Goal: Transaction & Acquisition: Purchase product/service

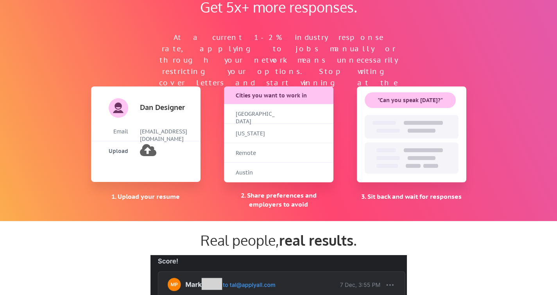
click at [128, 250] on div "Real people, real results ." at bounding box center [278, 242] width 391 height 23
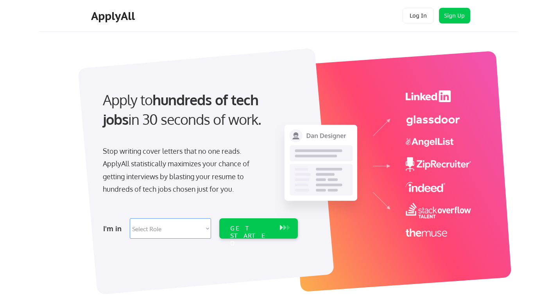
click at [183, 236] on select "Select Role Software Engineering Product Management Customer Success Sales UI/U…" at bounding box center [170, 228] width 81 height 20
click at [418, 17] on button "Log In" at bounding box center [417, 16] width 31 height 16
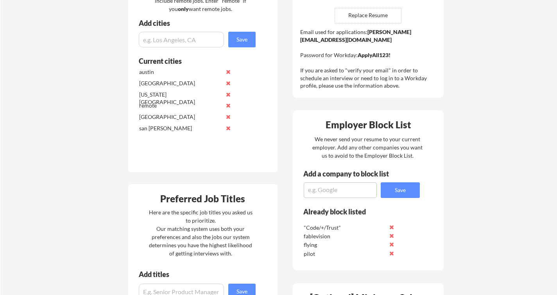
scroll to position [719, 0]
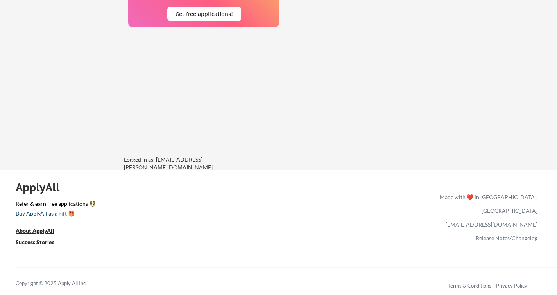
click at [54, 214] on div "Buy ApplyAll as a gift 🎁" at bounding box center [55, 213] width 78 height 5
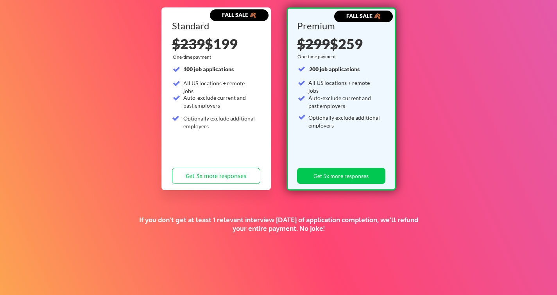
scroll to position [88, 0]
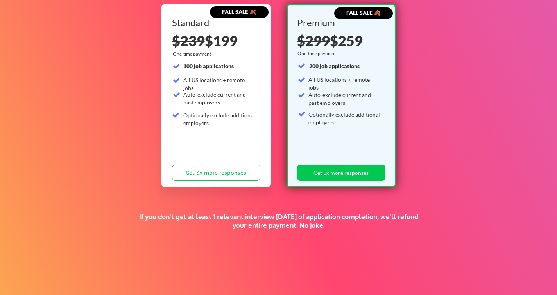
click at [134, 206] on div "Give the gift of a supercharged job search. FALL SALE 🍂 Standard $239 $199 One-…" at bounding box center [278, 156] width 557 height 427
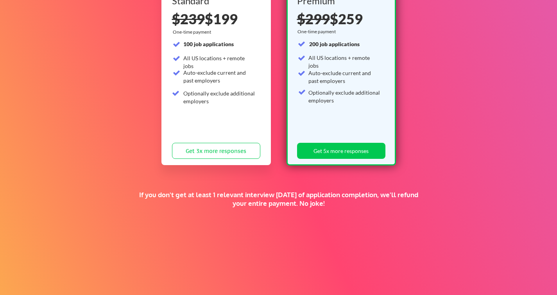
scroll to position [111, 0]
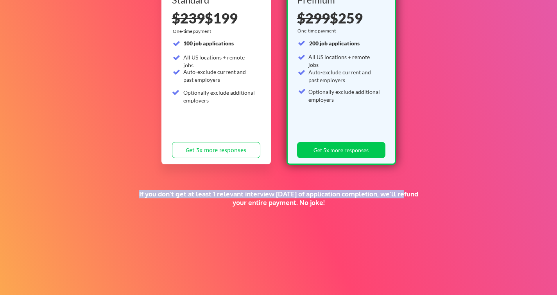
drag, startPoint x: 134, startPoint y: 206, endPoint x: 228, endPoint y: 212, distance: 94.0
click at [228, 212] on div "Give the gift of a supercharged job search. FALL SALE 🍂 Standard $239 $199 One-…" at bounding box center [278, 133] width 557 height 427
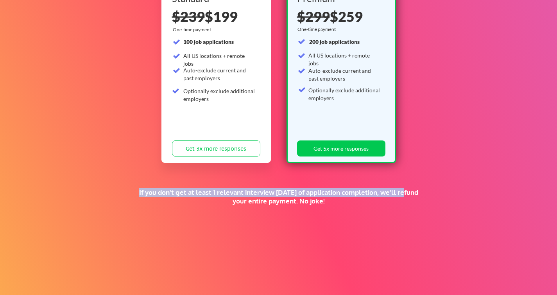
click at [228, 212] on div "If you don't get at least 1 relevant interview within 1 month of application co…" at bounding box center [279, 202] width 286 height 29
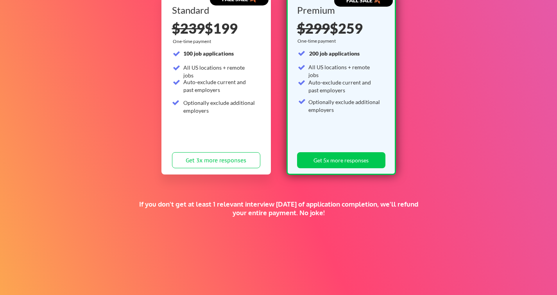
scroll to position [102, 0]
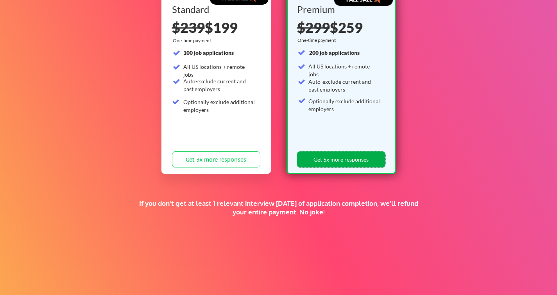
click at [310, 162] on button "Get 5x more responses" at bounding box center [341, 159] width 88 height 16
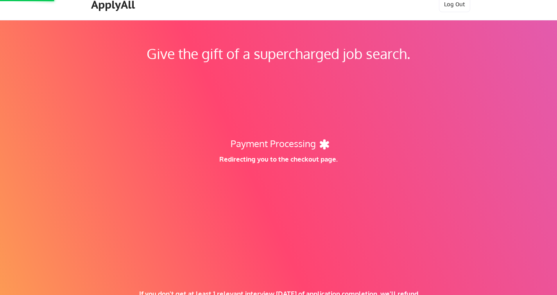
scroll to position [0, 0]
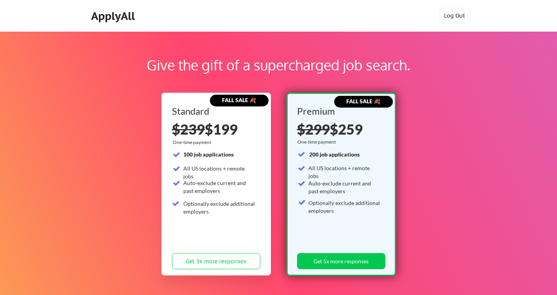
click at [114, 127] on div "Give the gift of a supercharged job search. FALL SALE 🍂 Standard $239 $199 One-…" at bounding box center [278, 244] width 557 height 427
